Goal: Information Seeking & Learning: Learn about a topic

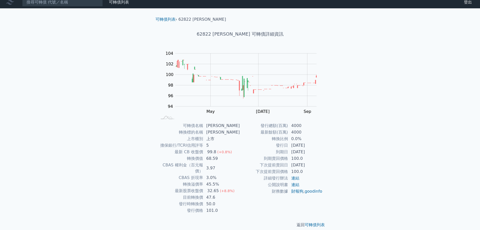
scroll to position [4, 0]
drag, startPoint x: 216, startPoint y: 193, endPoint x: 209, endPoint y: 192, distance: 7.4
click at [209, 194] on td "47.6" at bounding box center [221, 197] width 37 height 7
click at [232, 194] on td "47.6" at bounding box center [221, 197] width 37 height 7
click at [229, 194] on td "47.6" at bounding box center [221, 197] width 37 height 7
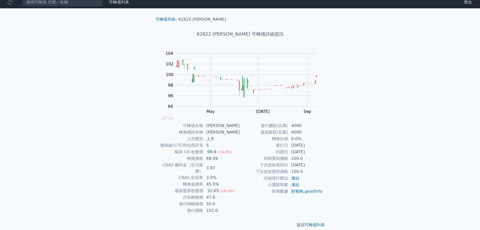
click at [372, 118] on div "可轉債列表 財務數據 可轉債列表 財務數據 登出 登出 可轉債列表 › 62822 [PERSON_NAME] 62822 [PERSON_NAME] 可轉債…" at bounding box center [240, 115] width 480 height 239
click at [94, 159] on div "可轉債列表 財務數據 可轉債列表 財務數據 登出 登出 可轉債列表 › 62822 [PERSON_NAME] 62822 [PERSON_NAME] 可轉債…" at bounding box center [240, 115] width 480 height 239
click at [230, 142] on tbody "可轉債名稱 [PERSON_NAME] 轉換標的名稱 康舒 上市櫃別 上市 擔保銀行/TCRI信用評等 5 最新 CB 收盤價 99.8 (+0.8%) 轉換…" at bounding box center [199, 167] width 83 height 91
click at [250, 135] on td "最新餘額(百萬)" at bounding box center [264, 132] width 48 height 7
click at [227, 128] on td "[PERSON_NAME]" at bounding box center [221, 125] width 37 height 7
